Goal: Task Accomplishment & Management: Use online tool/utility

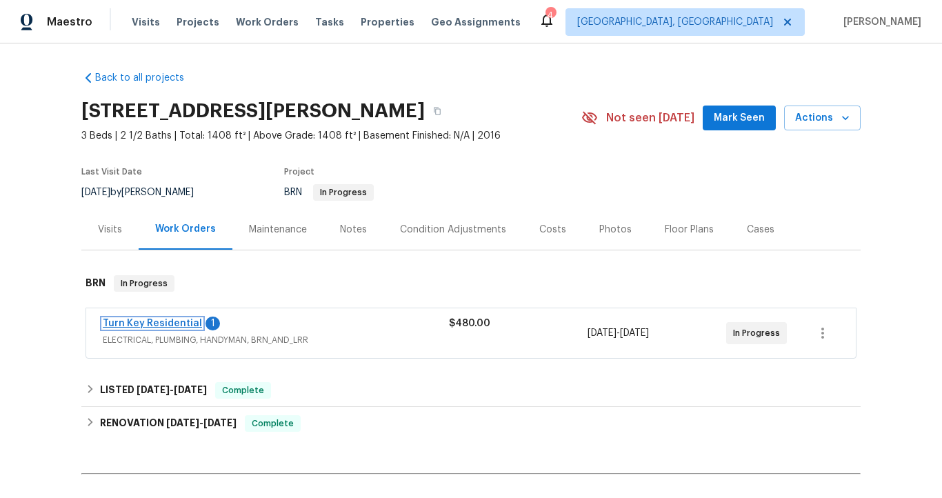
click at [175, 323] on link "Turn Key Residential" at bounding box center [152, 324] width 99 height 10
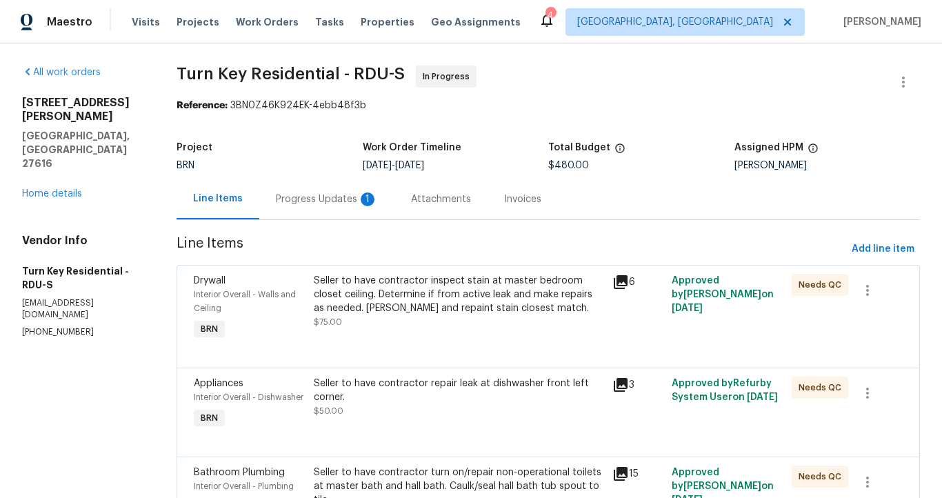
click at [337, 200] on div "Progress Updates 1" at bounding box center [327, 199] width 102 height 14
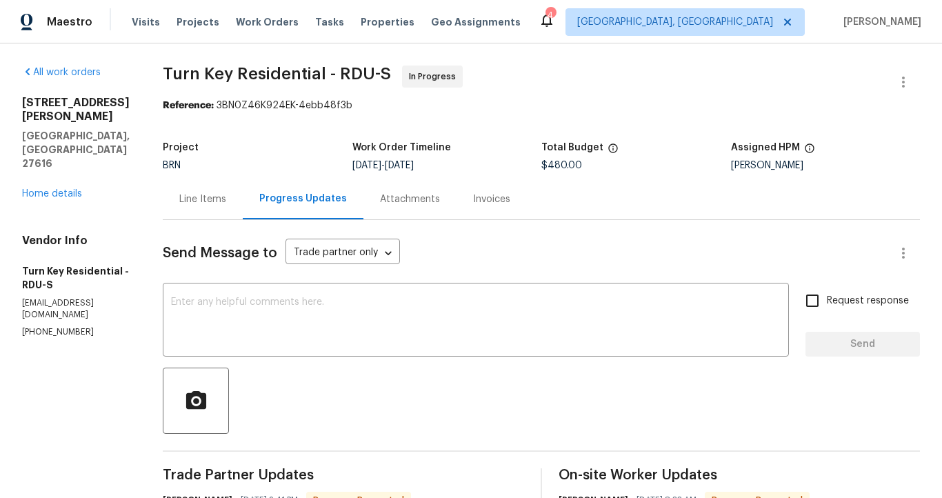
click at [226, 200] on div "Line Items" at bounding box center [202, 199] width 47 height 14
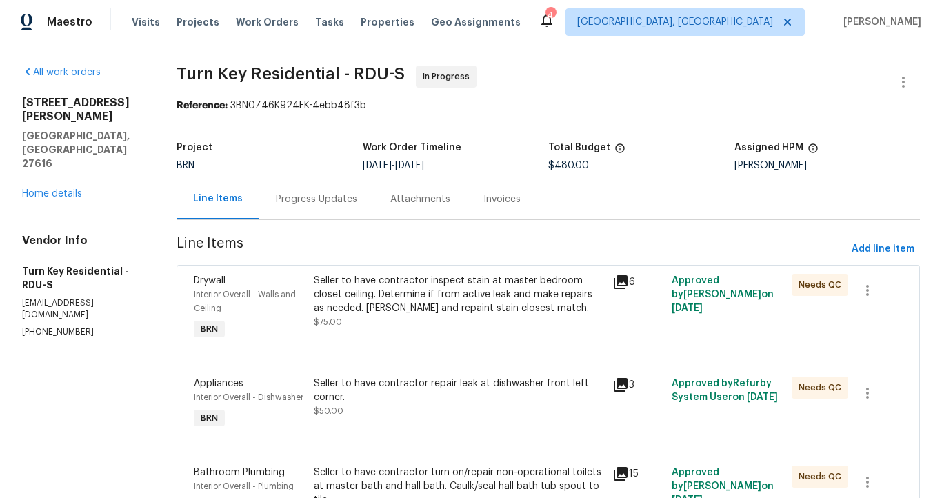
click at [303, 200] on div "Progress Updates" at bounding box center [316, 199] width 81 height 14
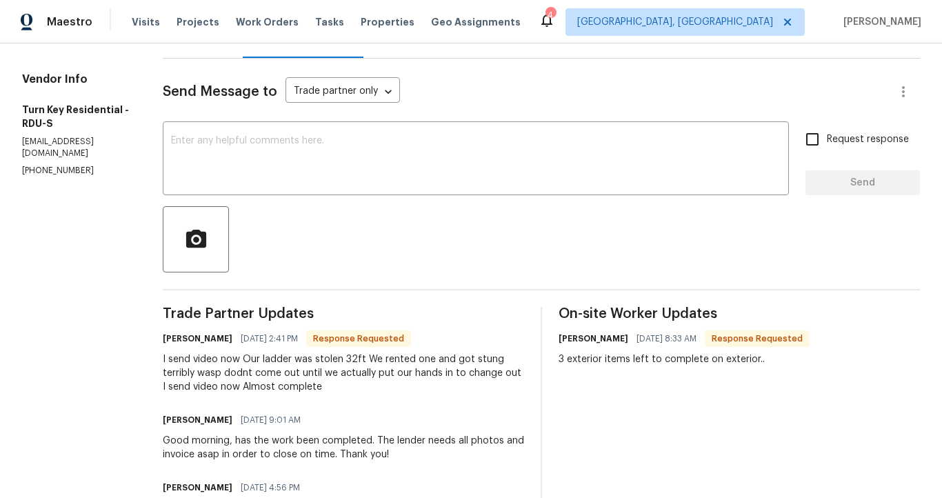
scroll to position [88, 0]
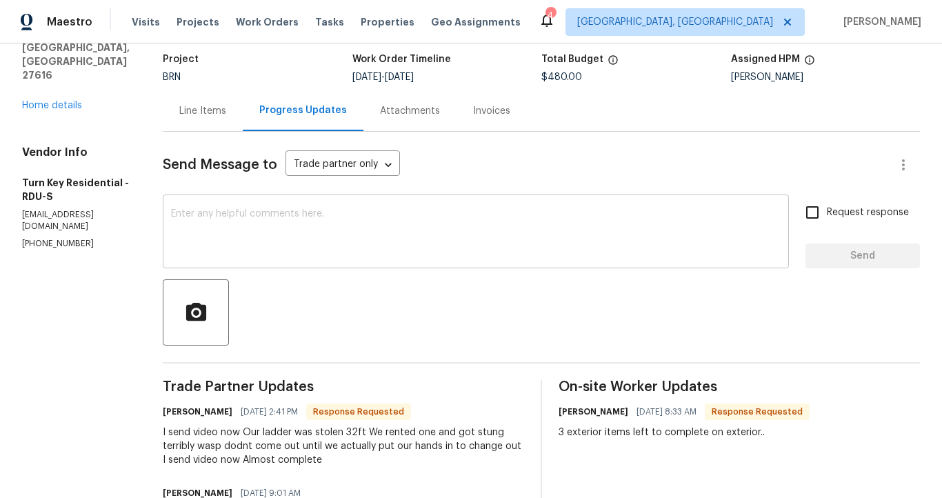
click at [324, 219] on textarea at bounding box center [476, 233] width 610 height 48
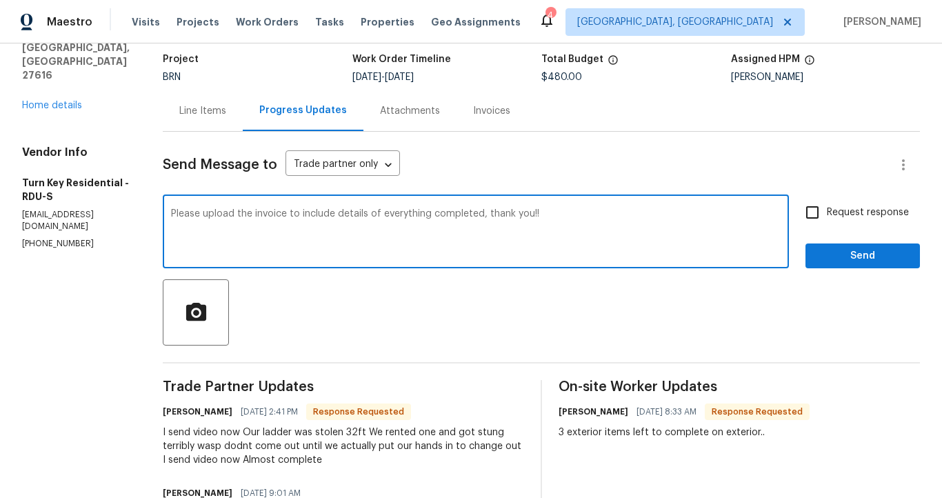
type textarea "Please upload the invoice to include details of everything completed, thank you…"
click at [838, 261] on span "Send" at bounding box center [863, 256] width 92 height 17
